Goal: Task Accomplishment & Management: Manage account settings

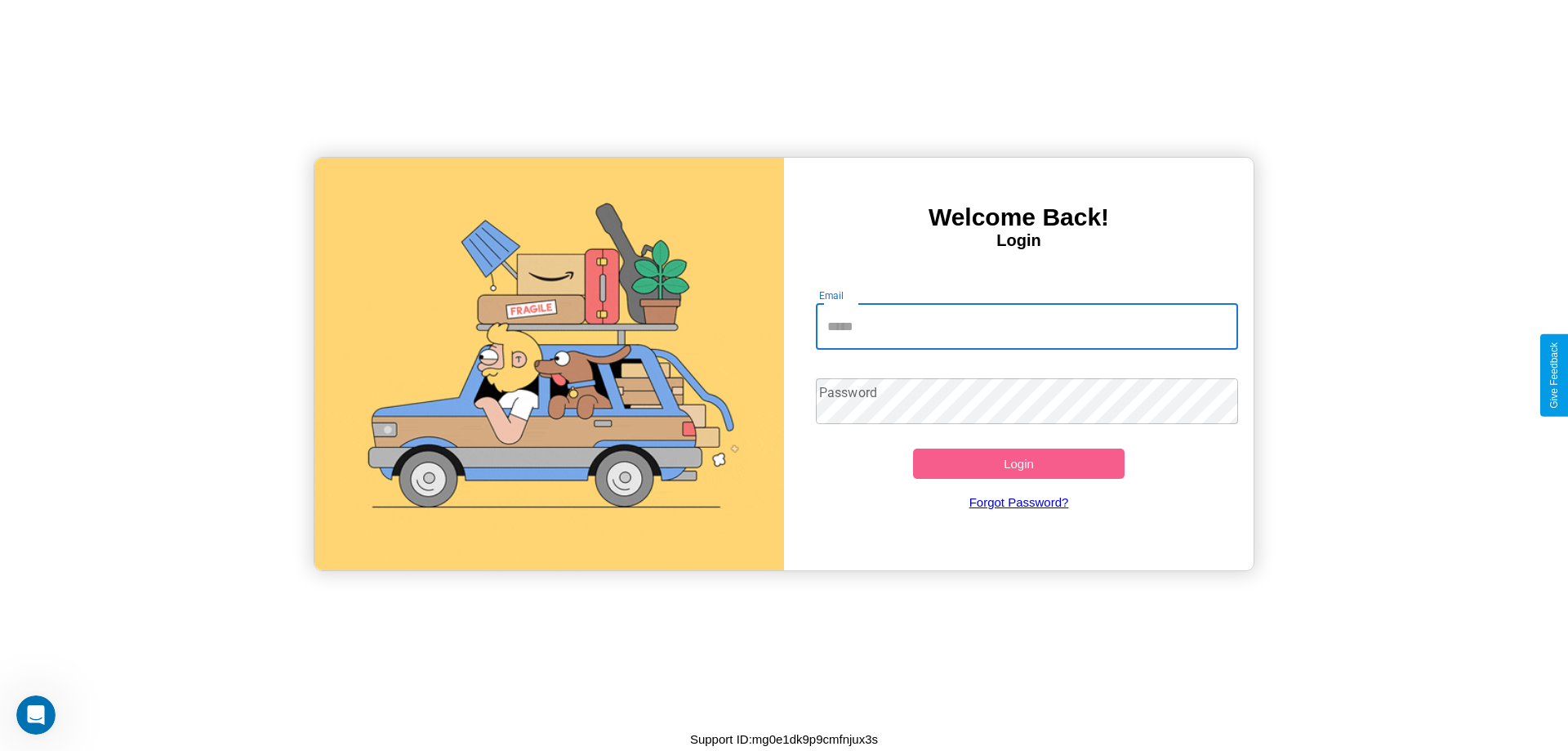
click at [1027, 326] on input "Email" at bounding box center [1027, 327] width 423 height 46
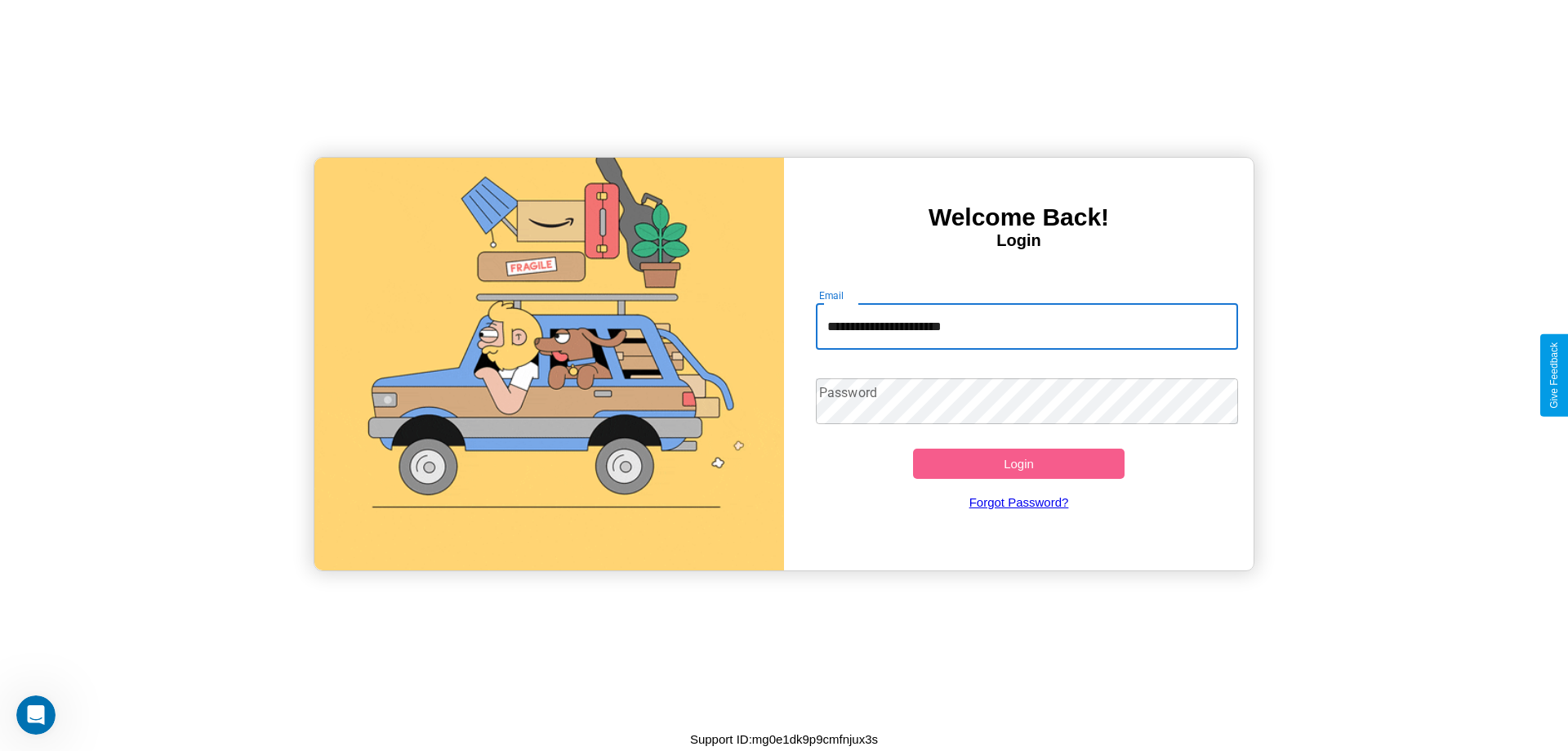
type input "**********"
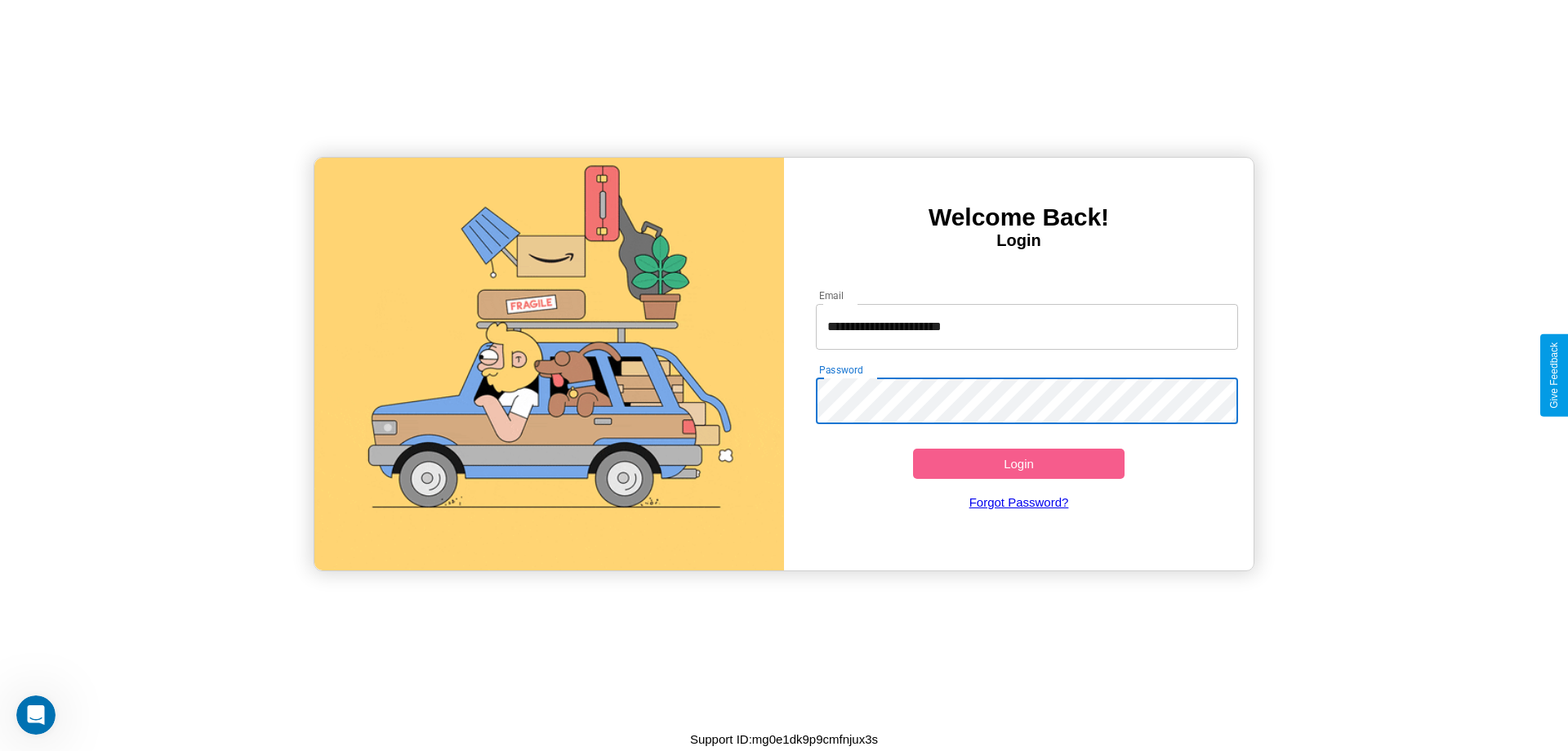
click at [1018, 464] on button "Login" at bounding box center [1019, 464] width 212 height 31
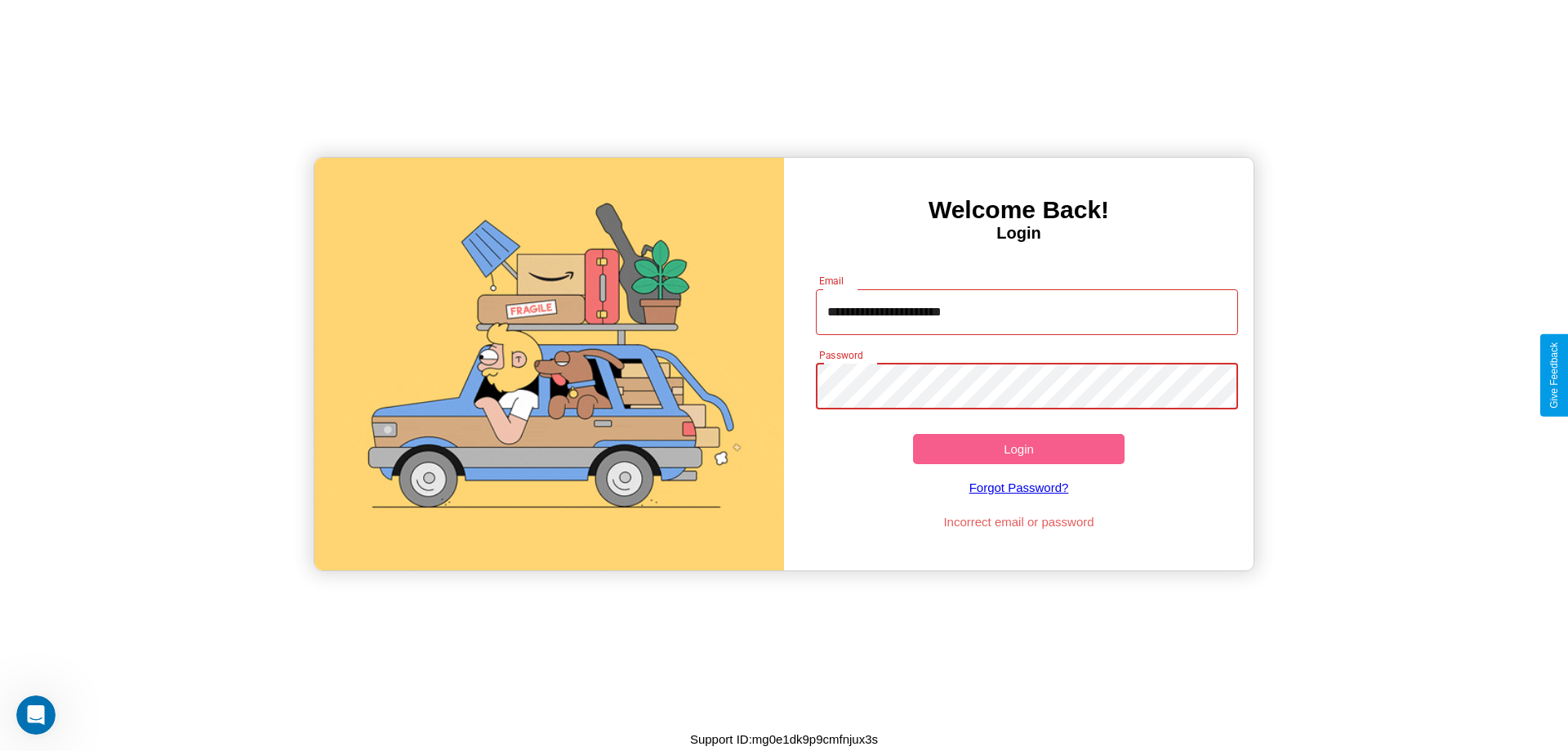
click at [1018, 448] on button "Login" at bounding box center [1019, 449] width 212 height 31
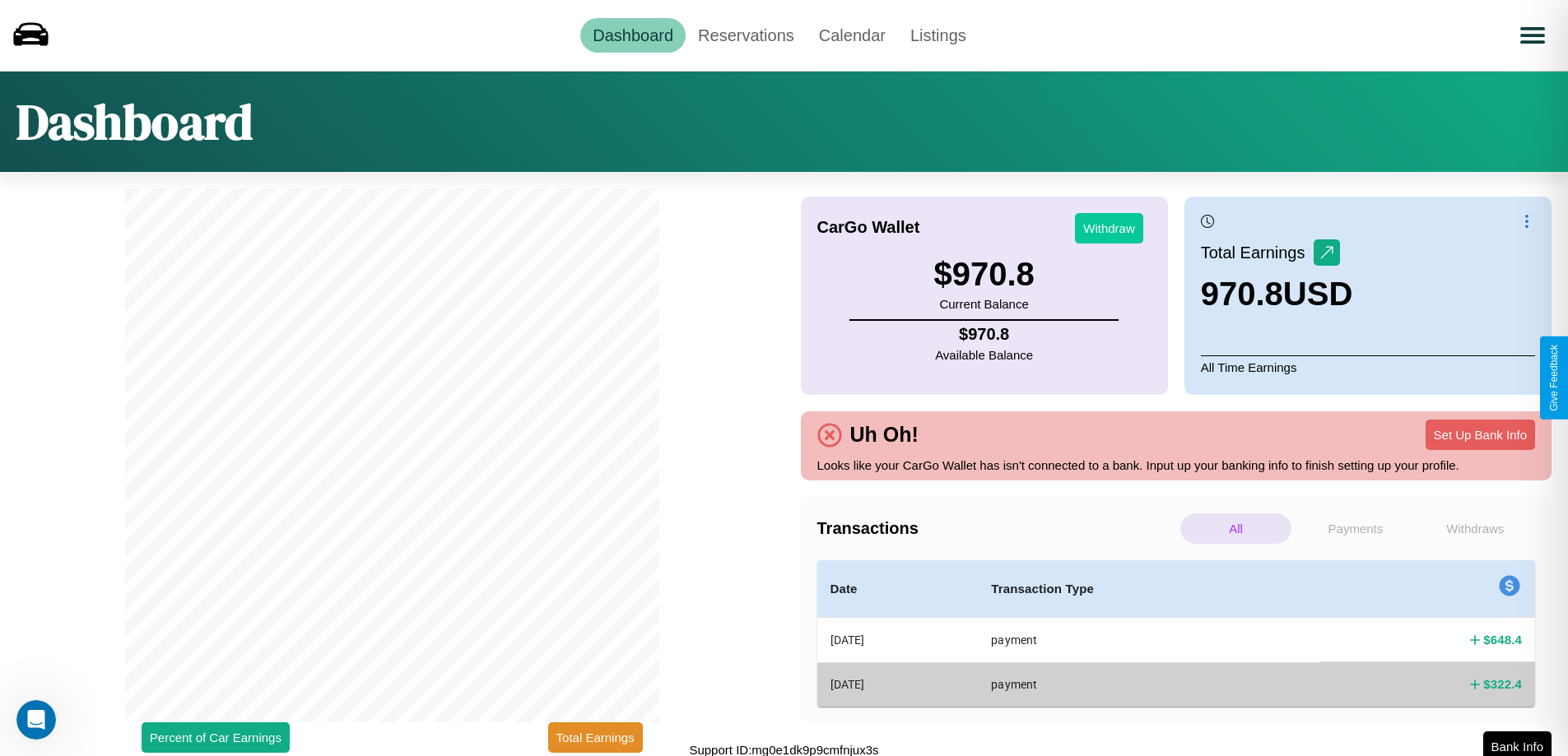
click at [1109, 228] on button "Withdraw" at bounding box center [1109, 229] width 68 height 31
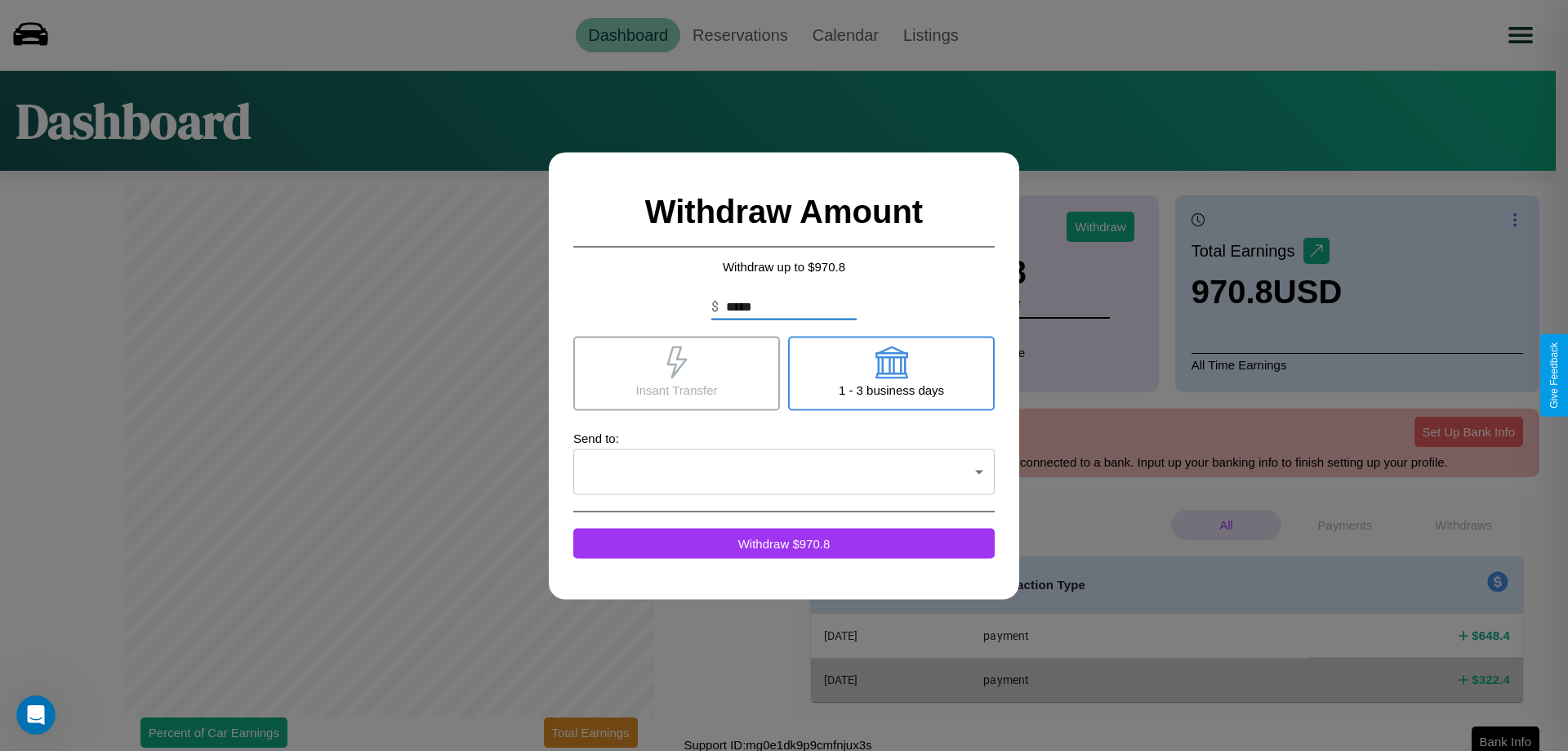
click at [891, 373] on icon at bounding box center [891, 362] width 33 height 33
click at [676, 373] on icon at bounding box center [677, 362] width 20 height 33
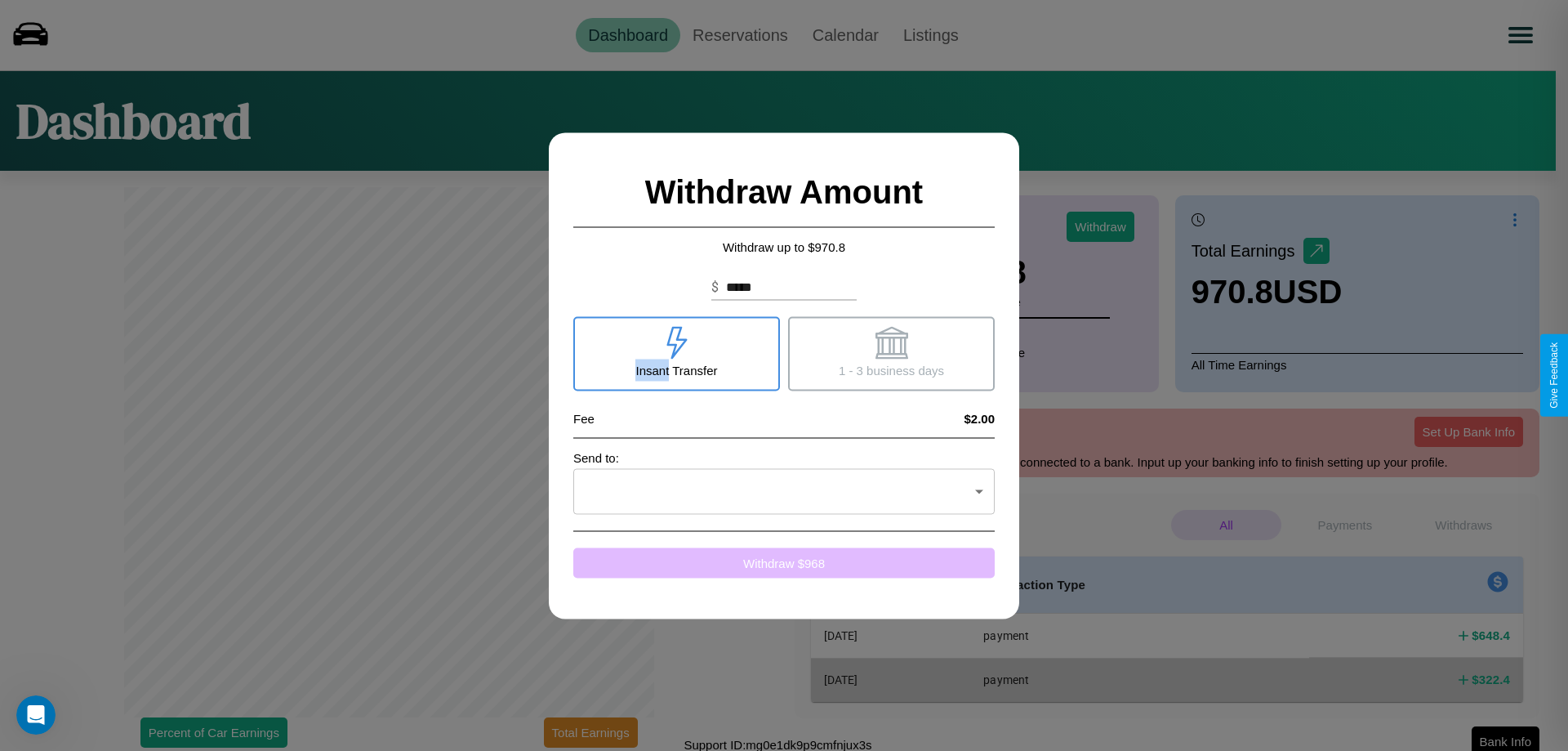
click at [784, 562] on button "Withdraw $ 968" at bounding box center [784, 563] width 422 height 31
